Goal: Task Accomplishment & Management: Complete application form

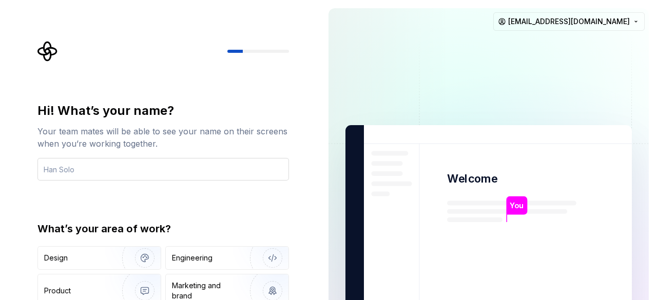
click at [111, 166] on input "text" at bounding box center [162, 169] width 251 height 23
type input "[PERSON_NAME]"
click at [527, 203] on p "[PERSON_NAME]" at bounding box center [540, 205] width 62 height 11
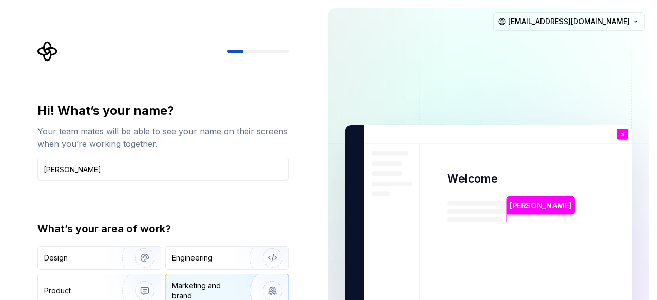
click at [228, 282] on div "Marketing and brand" at bounding box center [206, 291] width 69 height 21
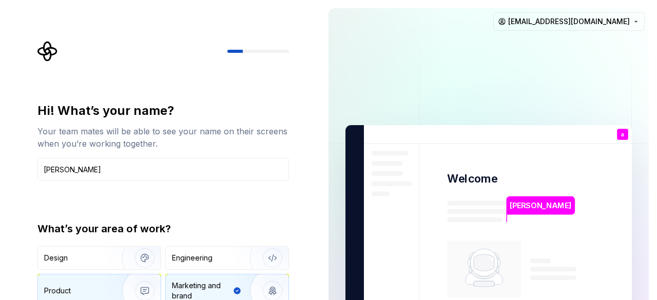
click at [127, 286] on img "button" at bounding box center [138, 290] width 66 height 69
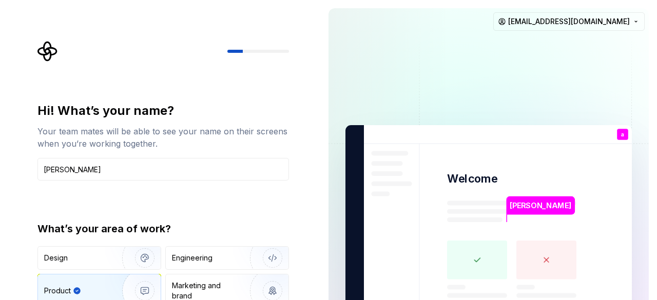
click at [251, 54] on div at bounding box center [162, 51] width 251 height 21
click at [266, 54] on div at bounding box center [162, 51] width 251 height 21
click at [248, 49] on div at bounding box center [162, 51] width 251 height 21
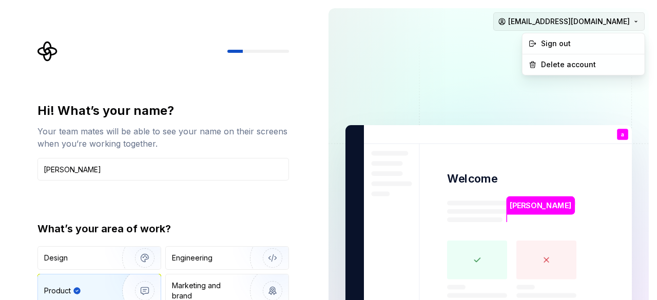
click at [604, 25] on html "Hi! What’s your name? Your team mates will be able to see your name on their sc…" at bounding box center [328, 150] width 657 height 300
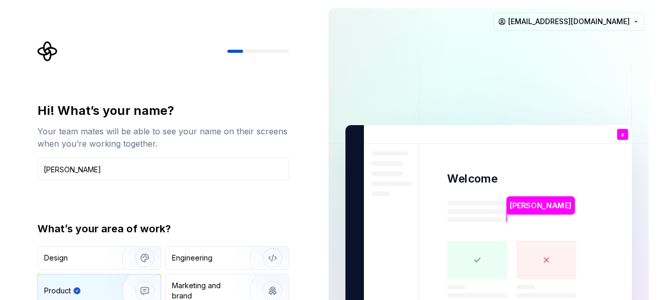
click at [378, 81] on html "Hi! What’s your name? Your team mates will be able to see your name on their sc…" at bounding box center [328, 150] width 657 height 300
click at [523, 213] on div "[PERSON_NAME]" at bounding box center [541, 205] width 68 height 18
click at [485, 264] on rect at bounding box center [477, 260] width 60 height 39
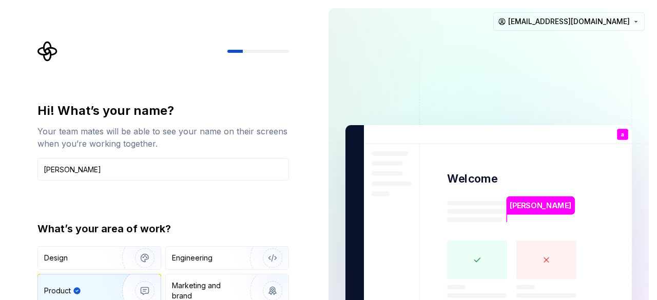
click at [485, 264] on rect at bounding box center [477, 260] width 60 height 39
click at [204, 248] on div "Engineering" at bounding box center [227, 258] width 123 height 23
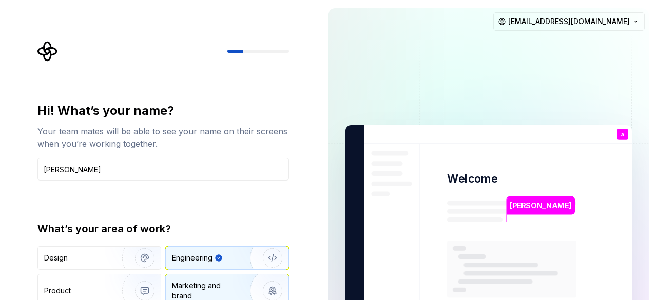
click at [252, 288] on img "button" at bounding box center [266, 290] width 66 height 69
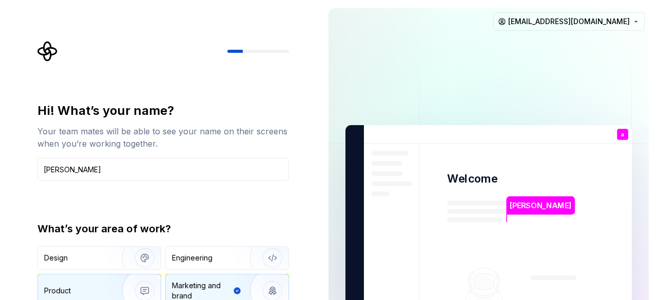
click at [129, 290] on img "button" at bounding box center [138, 290] width 66 height 69
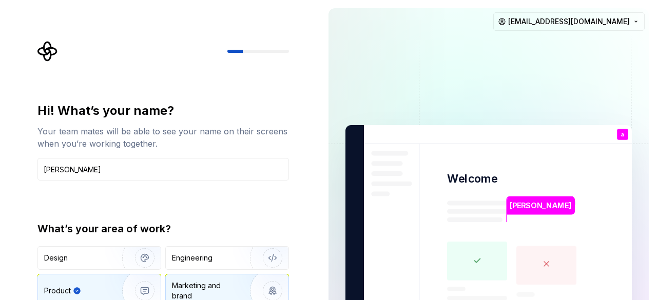
click at [212, 282] on div "Marketing and brand" at bounding box center [206, 291] width 69 height 21
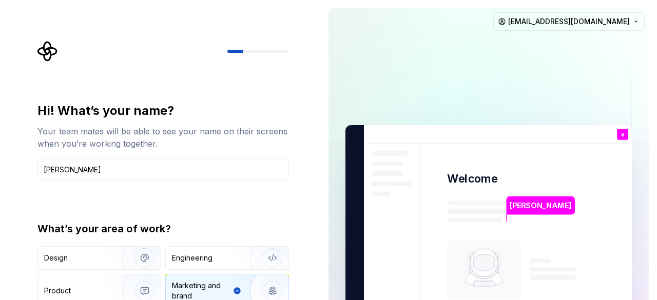
click at [261, 49] on div at bounding box center [162, 51] width 251 height 21
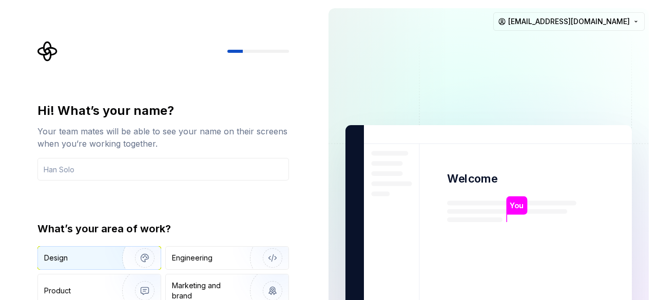
click at [144, 257] on img "button" at bounding box center [138, 258] width 66 height 69
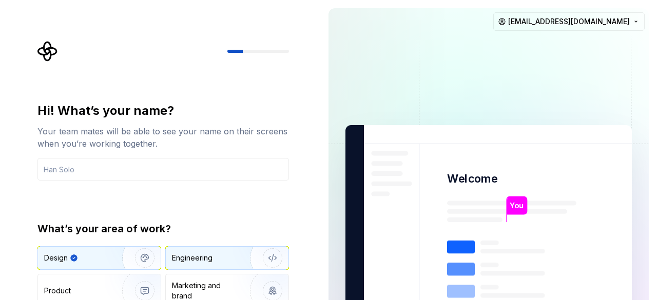
click at [211, 261] on div "Engineering" at bounding box center [192, 258] width 41 height 10
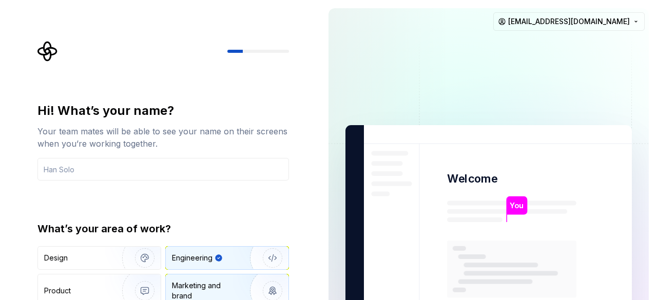
click at [186, 289] on div "Marketing and brand" at bounding box center [206, 291] width 69 height 21
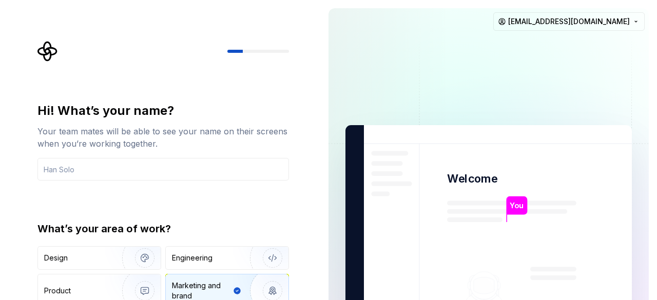
click at [479, 219] on img at bounding box center [488, 231] width 415 height 485
click at [254, 175] on input "text" at bounding box center [162, 169] width 251 height 23
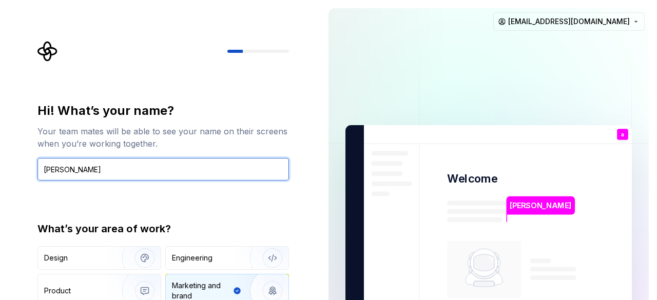
type input "[PERSON_NAME]"
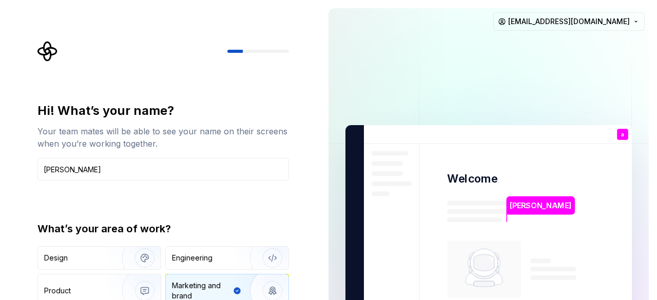
click at [624, 138] on div "You" at bounding box center [621, 142] width 17 height 13
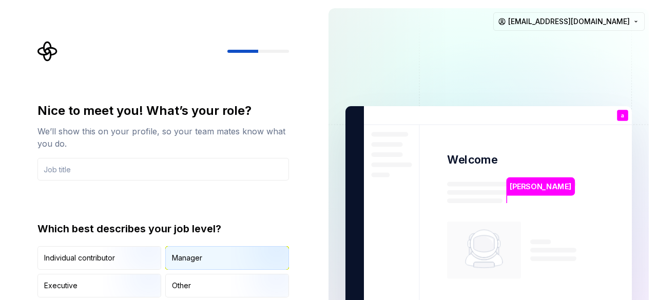
click at [197, 264] on div "Manager" at bounding box center [227, 258] width 123 height 23
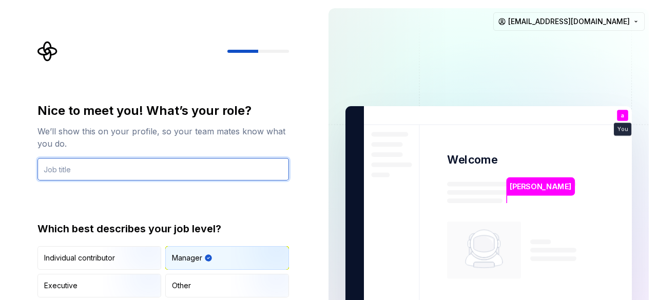
click at [80, 173] on input "text" at bounding box center [162, 169] width 251 height 23
type input "associate"
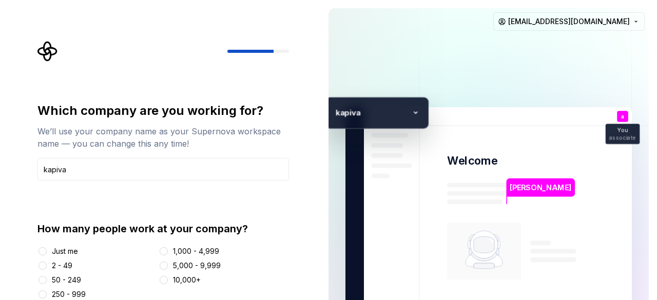
type input "kapiva"
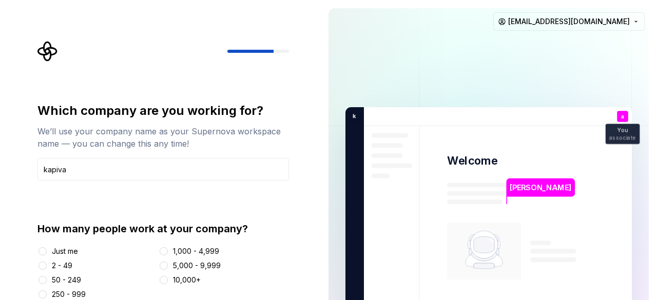
click at [70, 292] on div "250 - 999" at bounding box center [69, 294] width 34 height 10
click at [47, 292] on button "250 - 999" at bounding box center [42, 294] width 8 height 8
type button "250 - 999"
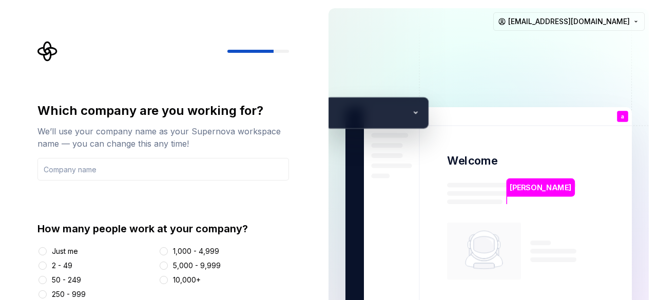
click at [54, 294] on div "250 - 999" at bounding box center [69, 294] width 34 height 10
click at [47, 294] on button "250 - 999" at bounding box center [42, 294] width 8 height 8
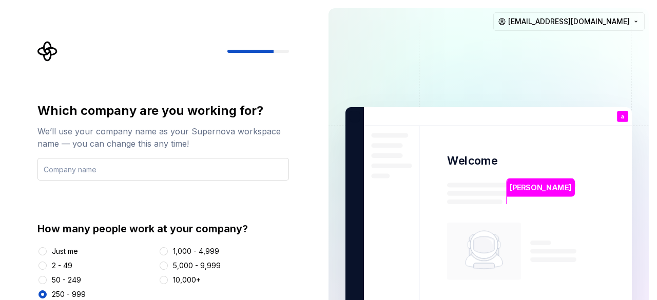
click at [122, 172] on input "text" at bounding box center [162, 169] width 251 height 23
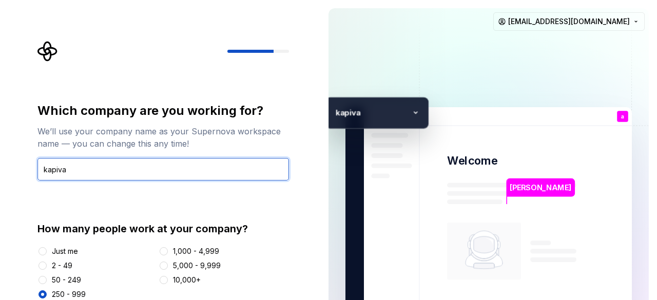
type input "kapiva"
